Goal: Find specific page/section: Find specific page/section

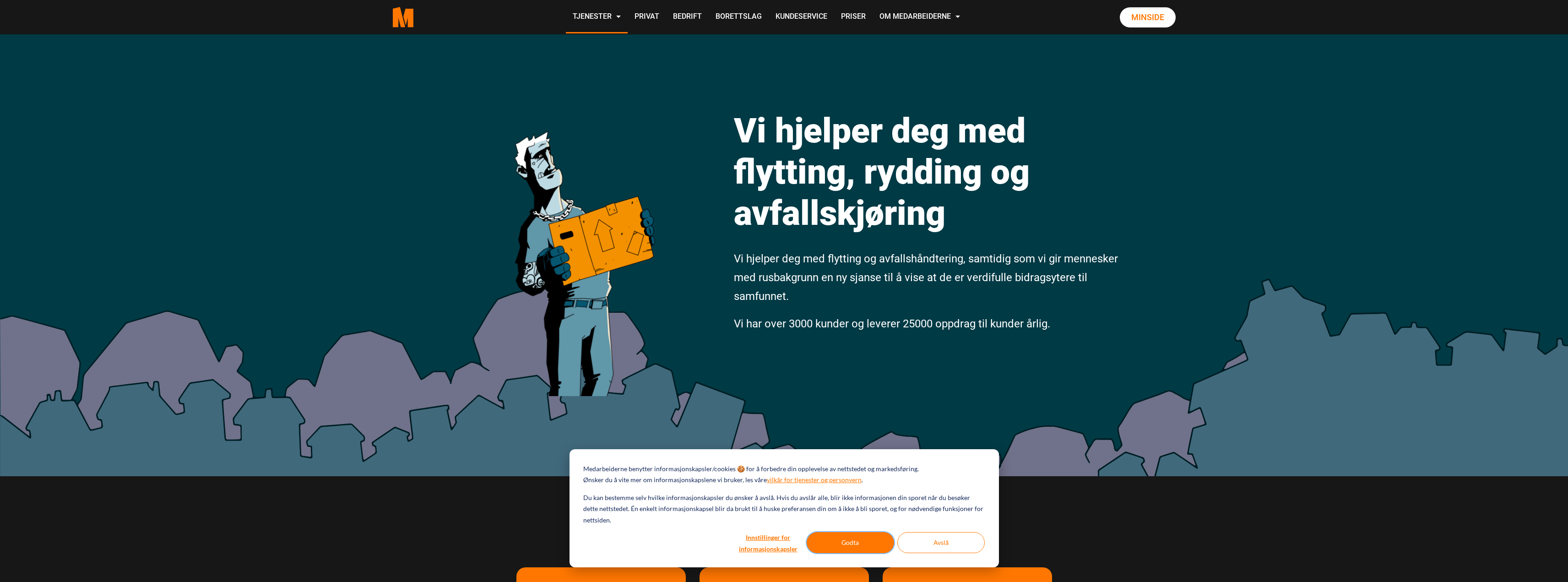
click at [847, 541] on button "Godta" at bounding box center [850, 542] width 88 height 21
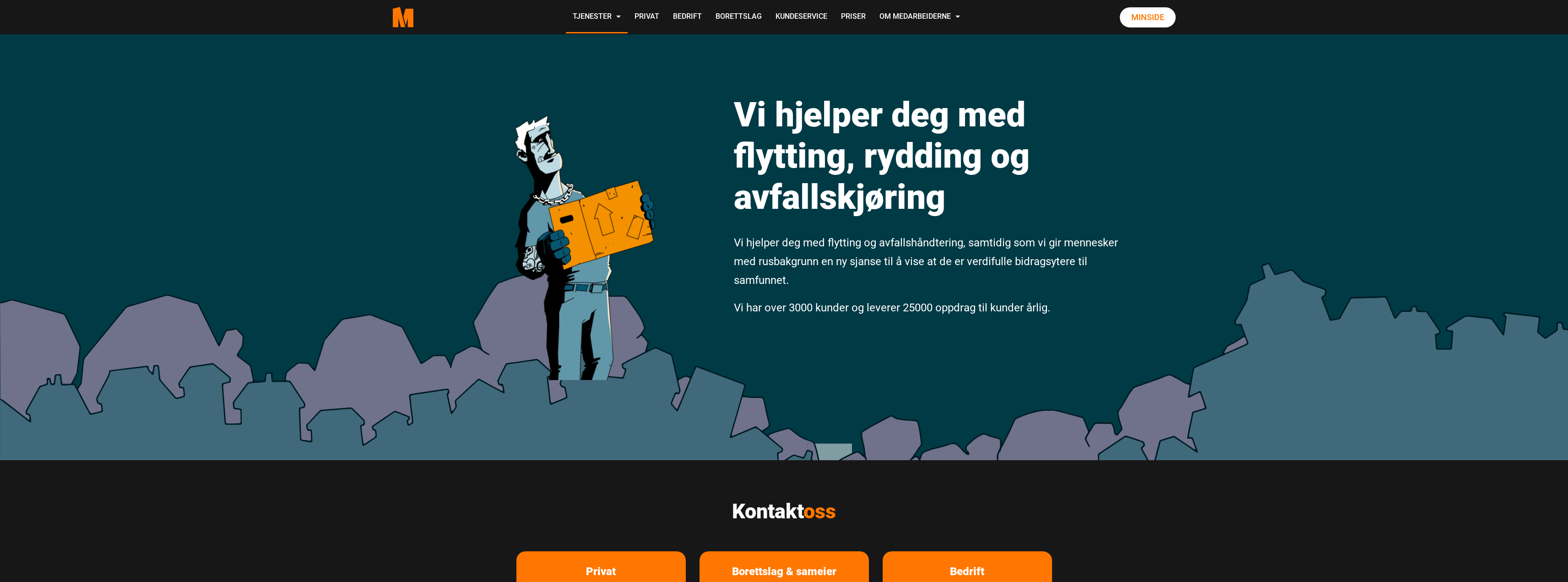
scroll to position [15, 0]
click at [850, 17] on link "Priser" at bounding box center [853, 17] width 38 height 32
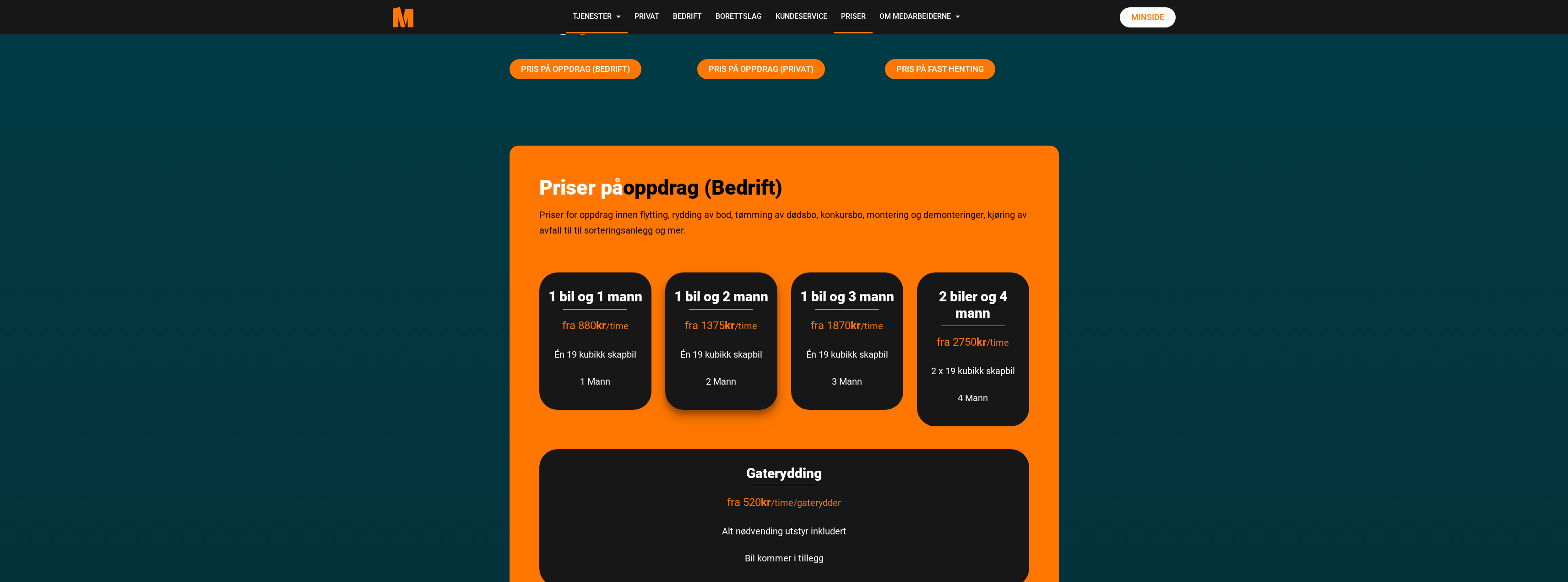
scroll to position [91, 0]
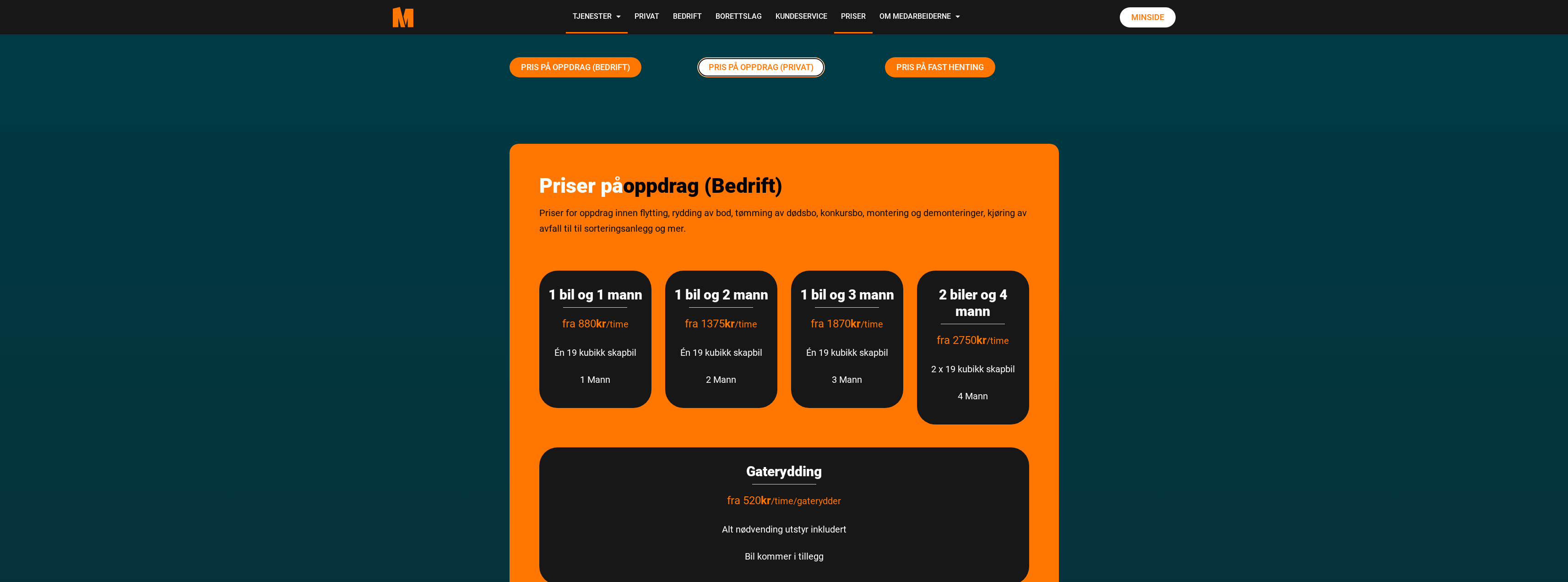
click at [773, 68] on link "Pris på oppdrag (Privat)" at bounding box center [761, 67] width 128 height 20
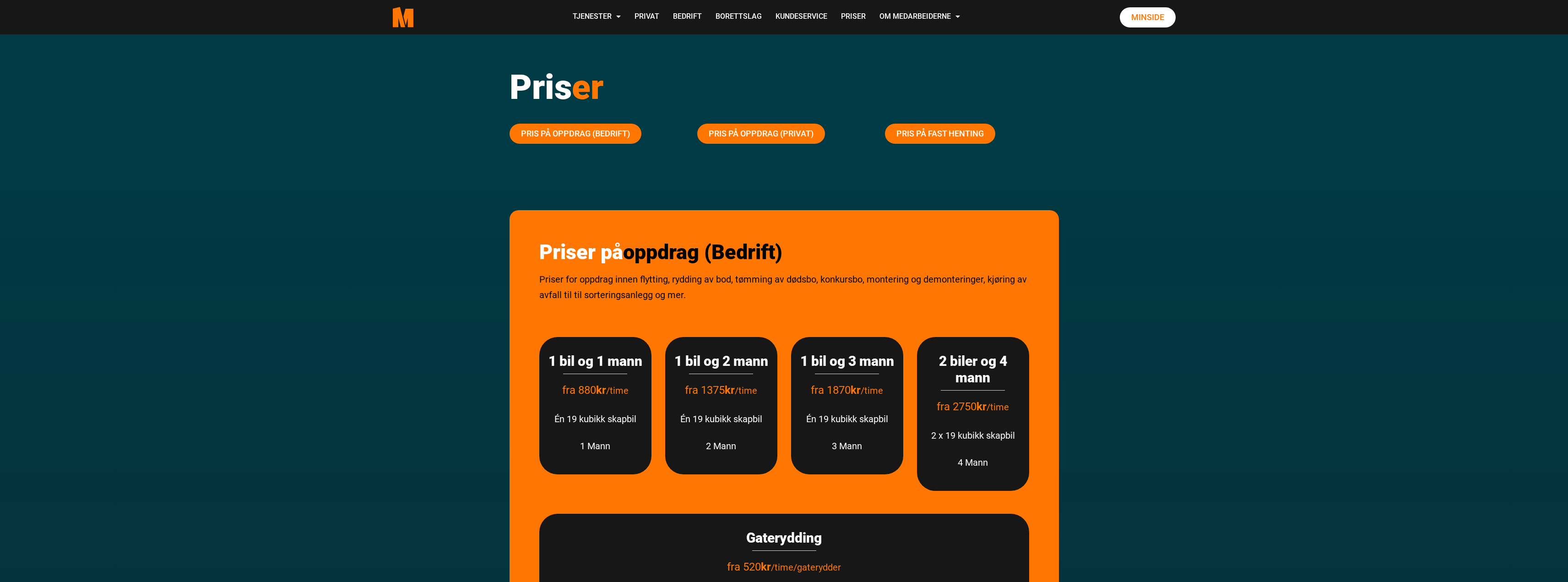
scroll to position [61, 0]
